Goal: Obtain resource: Obtain resource

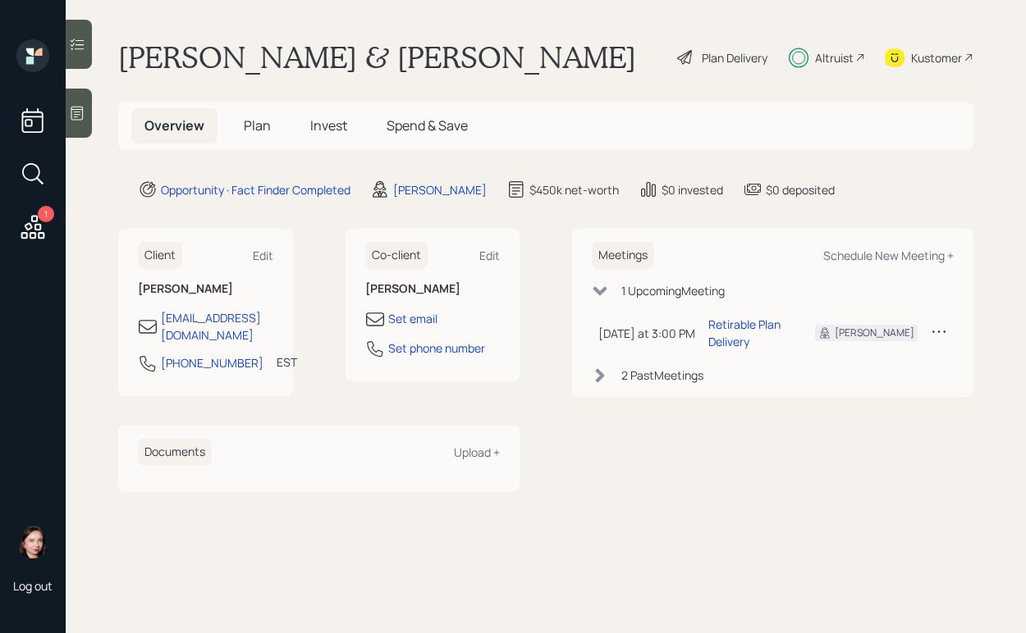
click at [848, 53] on div "Altruist" at bounding box center [834, 57] width 39 height 17
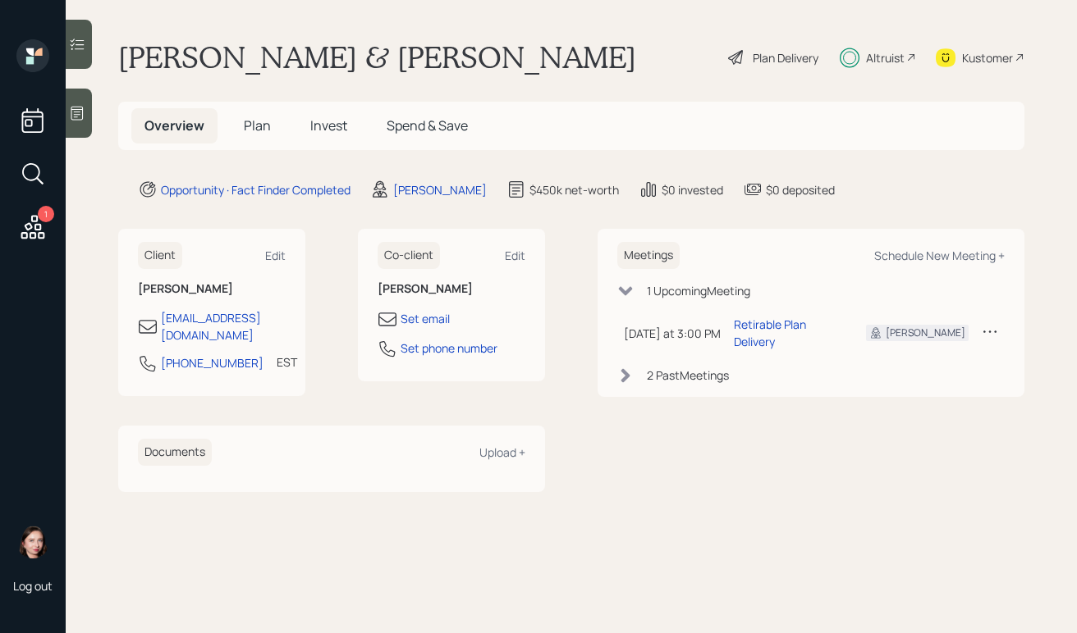
click at [871, 50] on div "Altruist" at bounding box center [885, 57] width 39 height 17
click at [619, 31] on main "Eddie & Catherine Rosier Plan Delivery Altruist Kustomer Overview Plan Invest S…" at bounding box center [571, 316] width 1011 height 633
click at [651, 474] on div "Meetings Schedule New Meeting + 1 Upcoming Meeting Today at 3:00 PM Tuesday, Oc…" at bounding box center [810, 360] width 427 height 263
click at [913, 258] on div "Schedule New Meeting +" at bounding box center [939, 256] width 130 height 16
select select "b1d8ea90-abcc-42aa-86cc-4f33a132aacc"
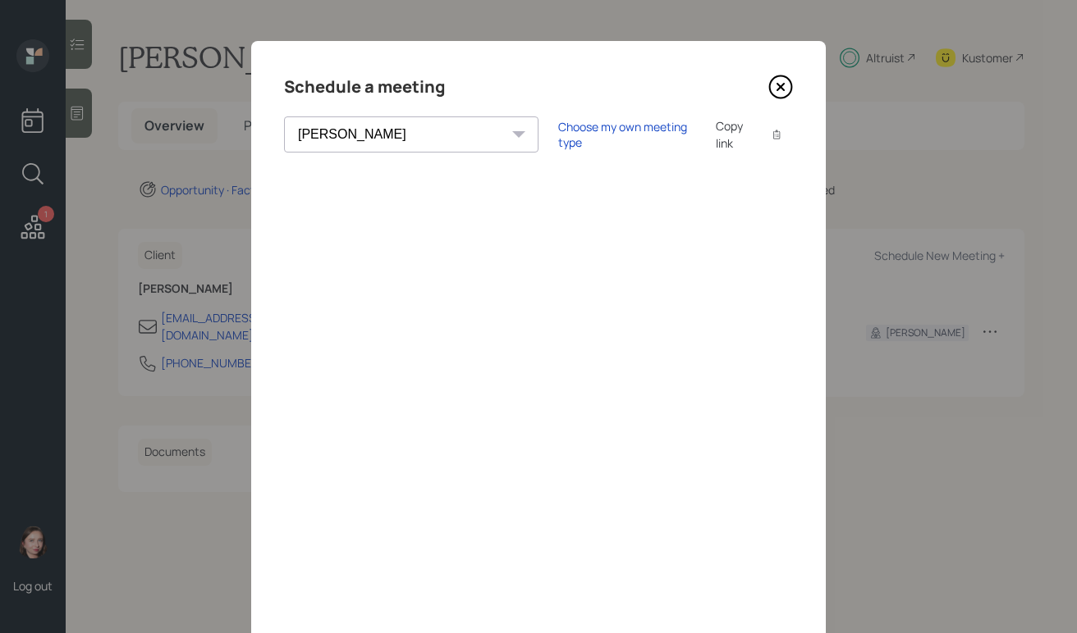
click at [769, 74] on div "Schedule a meeting" at bounding box center [538, 87] width 509 height 26
click at [784, 87] on icon at bounding box center [781, 87] width 22 height 22
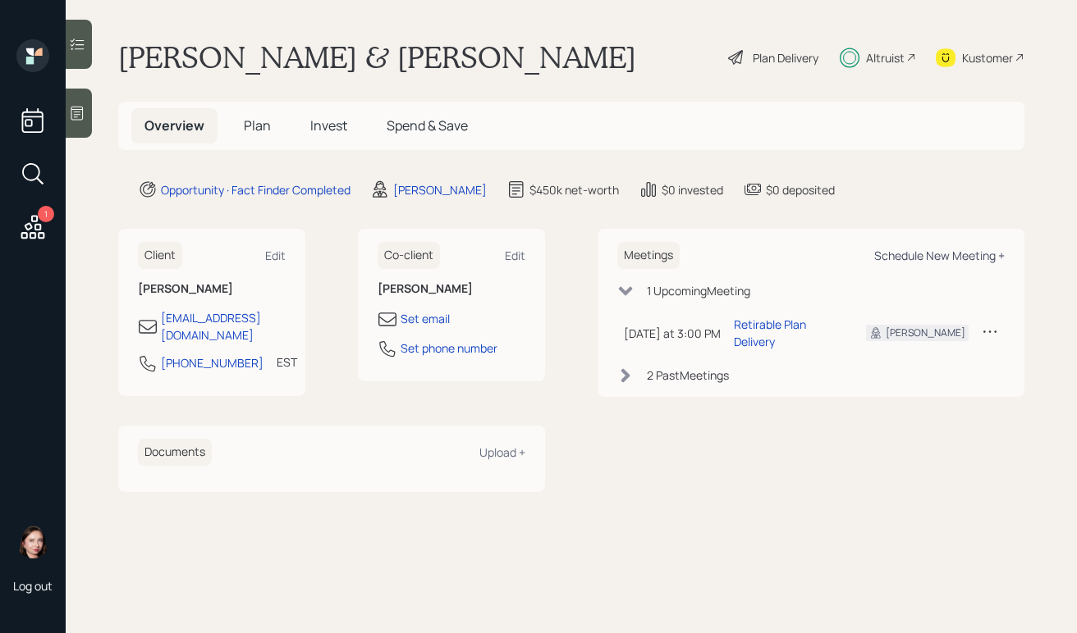
click at [962, 248] on div "Schedule New Meeting +" at bounding box center [939, 256] width 130 height 16
select select "b1d8ea90-abcc-42aa-86cc-4f33a132aacc"
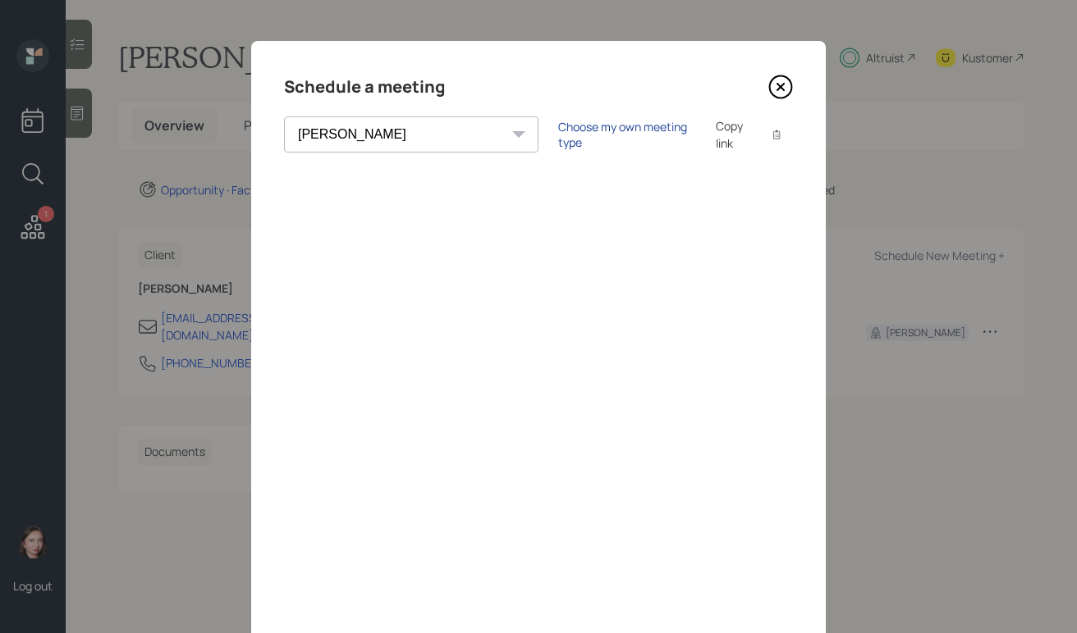
click at [558, 132] on div "Choose my own meeting type" at bounding box center [627, 134] width 138 height 31
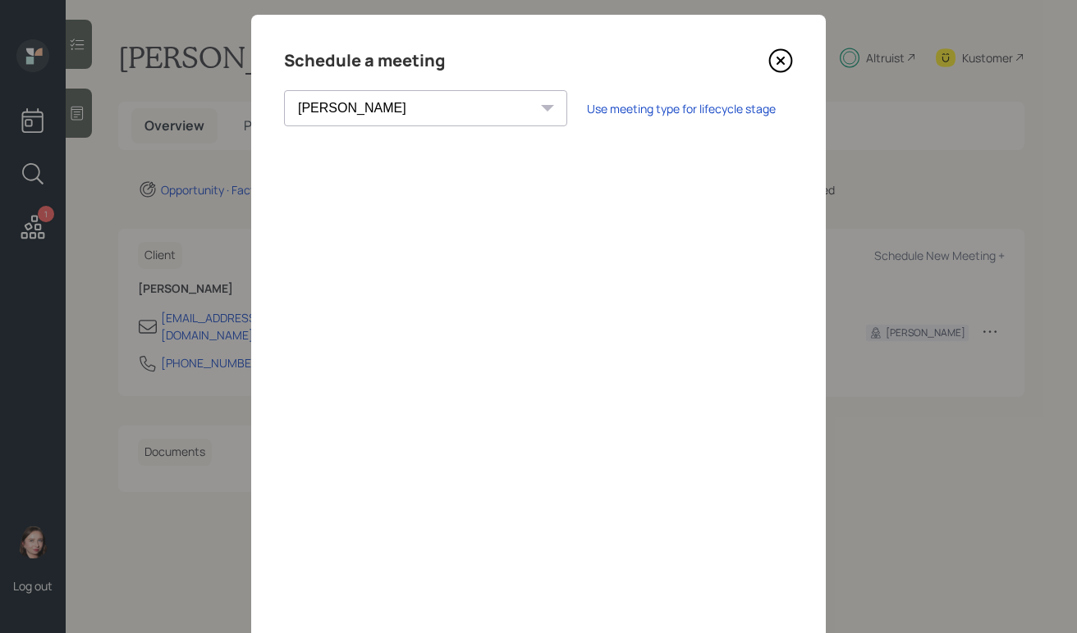
scroll to position [39, 0]
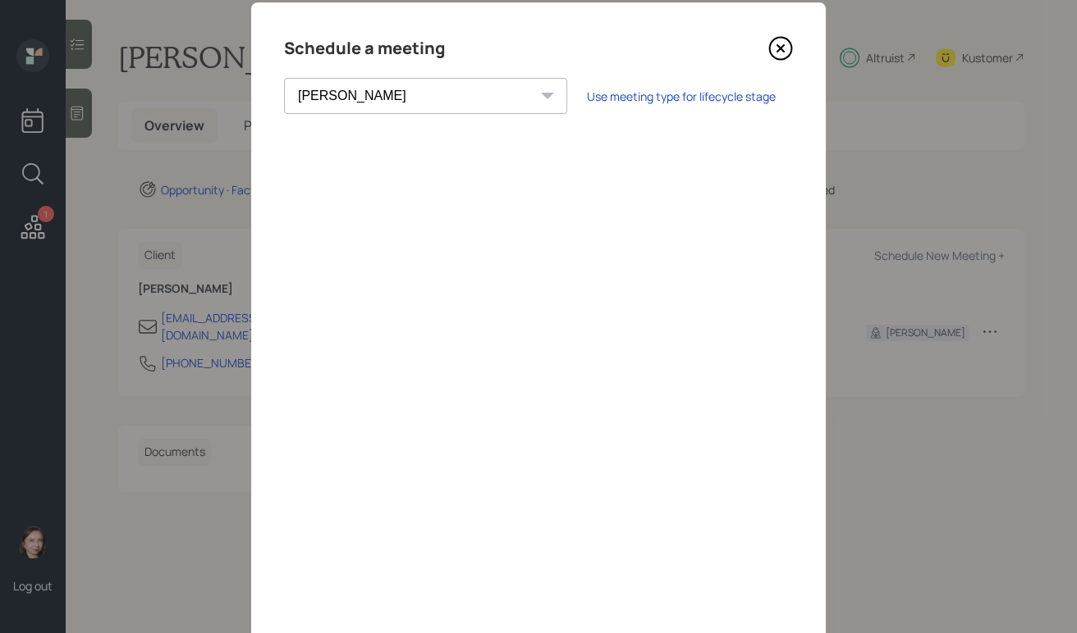
click at [775, 52] on icon at bounding box center [780, 48] width 25 height 25
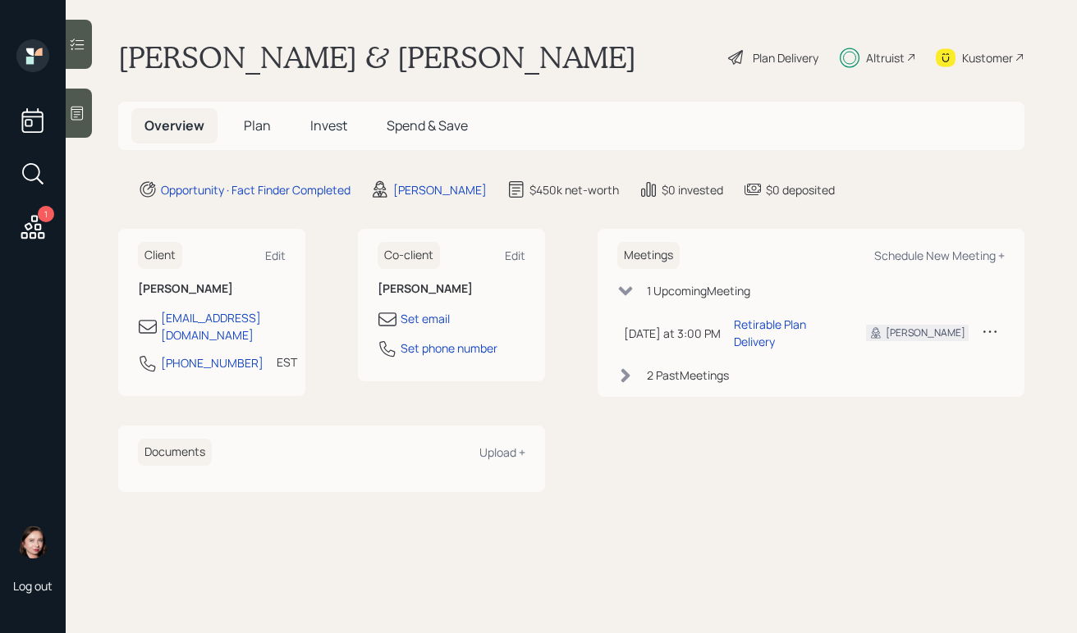
click at [267, 126] on span "Plan" at bounding box center [257, 126] width 27 height 18
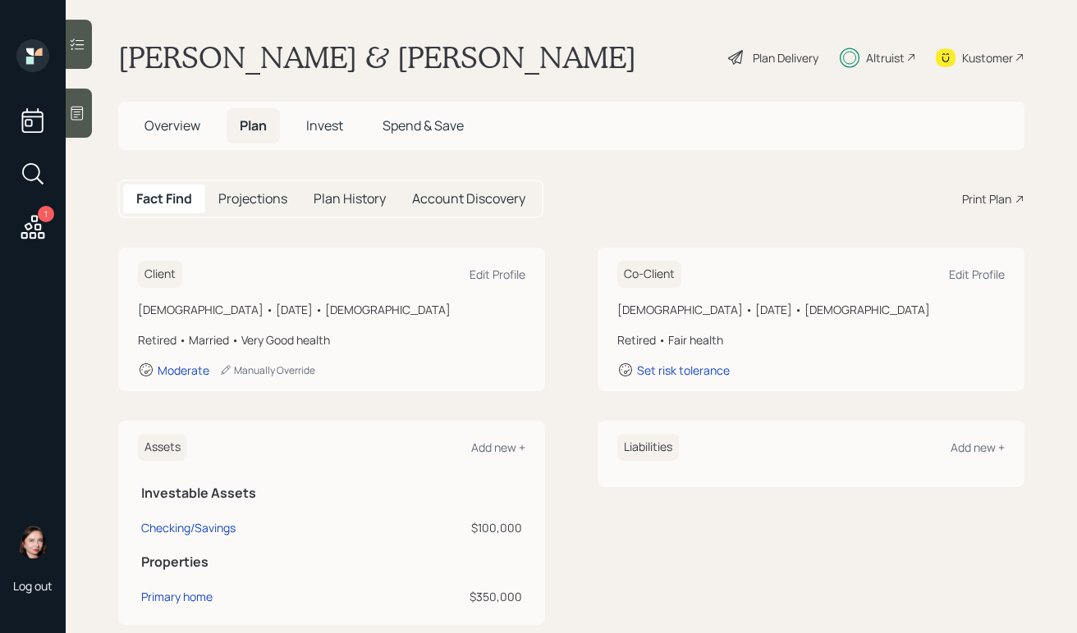
click at [330, 121] on span "Invest" at bounding box center [324, 126] width 37 height 18
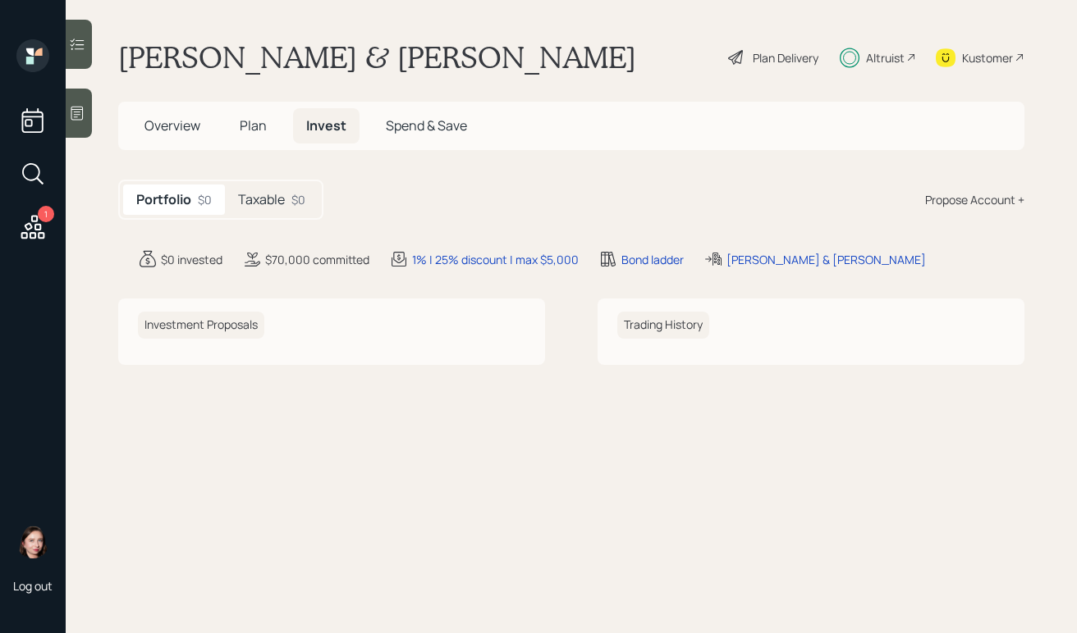
click at [238, 128] on h5 "Plan" at bounding box center [252, 125] width 53 height 35
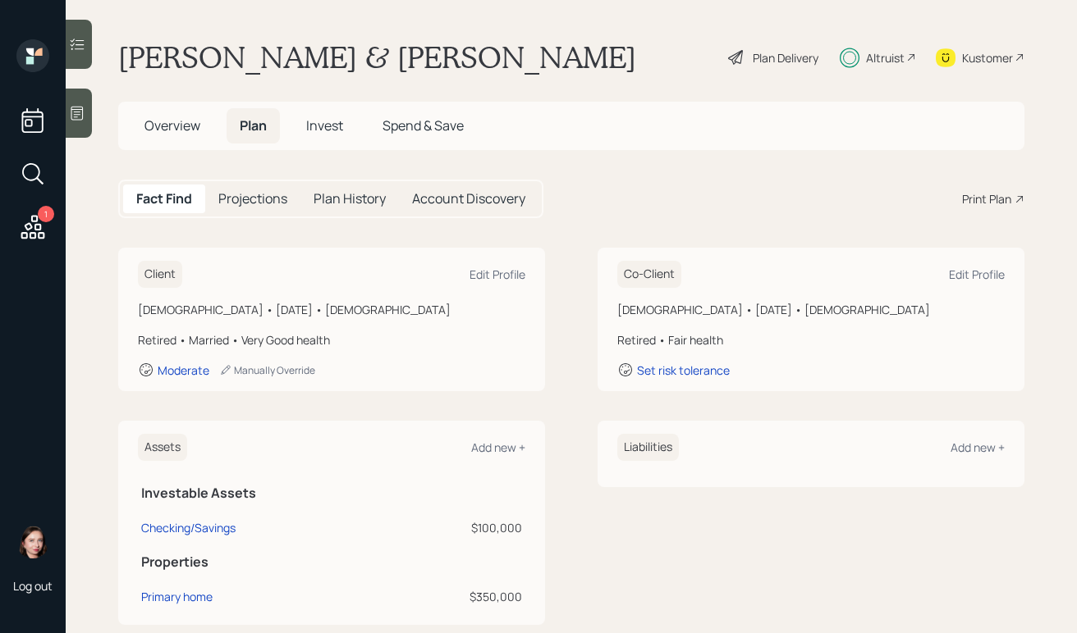
click at [966, 202] on div "Print Plan" at bounding box center [986, 198] width 49 height 17
click at [578, 93] on main "Eddie & Catherine Rosier Plan Delivery Altruist Kustomer Overview Plan Invest S…" at bounding box center [571, 316] width 1011 height 633
click at [555, 68] on div "Eddie & Catherine Rosier Plan Delivery Altruist Kustomer" at bounding box center [571, 57] width 906 height 36
